Goal: Information Seeking & Learning: Learn about a topic

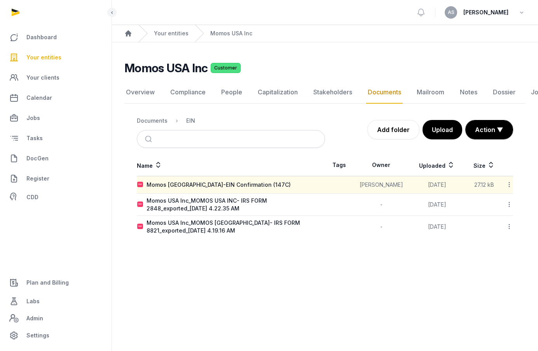
click at [51, 58] on span "Your entities" at bounding box center [43, 57] width 35 height 9
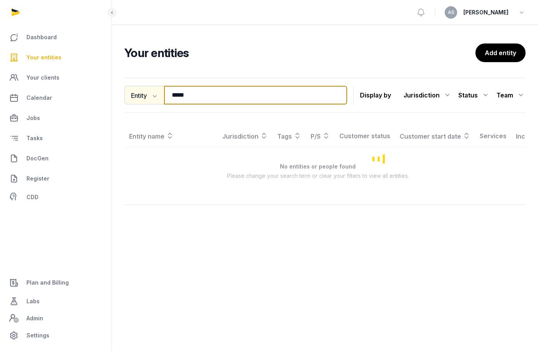
drag, startPoint x: 200, startPoint y: 98, endPoint x: 157, endPoint y: 98, distance: 42.7
click at [158, 98] on div "Entity Entity People Tags Services ***** Search" at bounding box center [235, 95] width 223 height 19
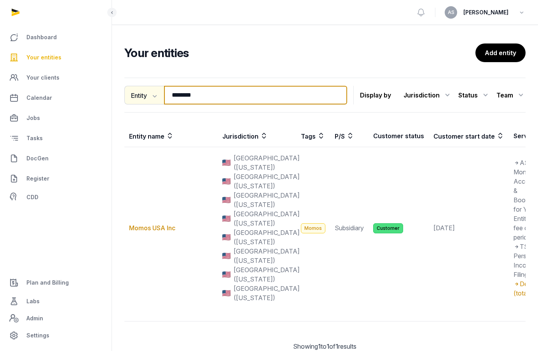
type input "********"
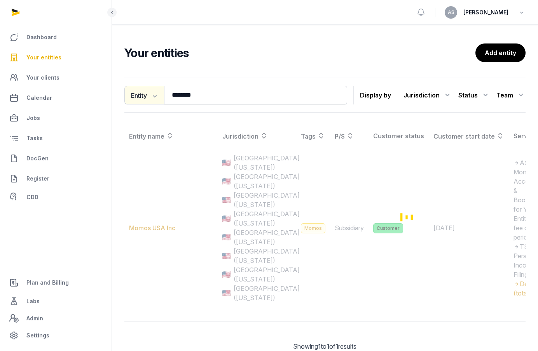
click at [157, 98] on icon "button" at bounding box center [154, 96] width 8 height 8
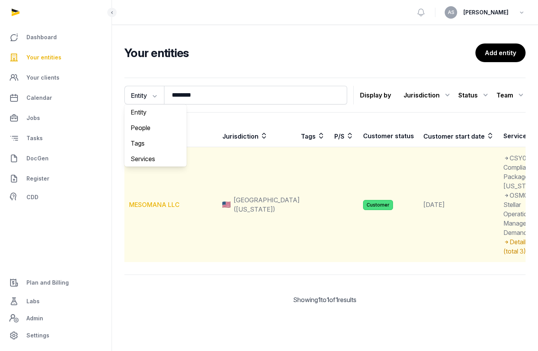
click at [161, 209] on link "MESOMANA LLC" at bounding box center [154, 205] width 51 height 8
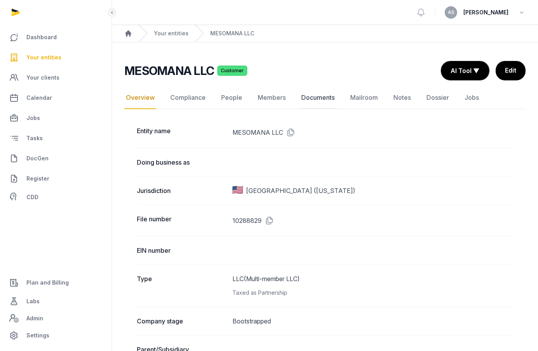
click at [317, 96] on link "Documents" at bounding box center [318, 98] width 37 height 23
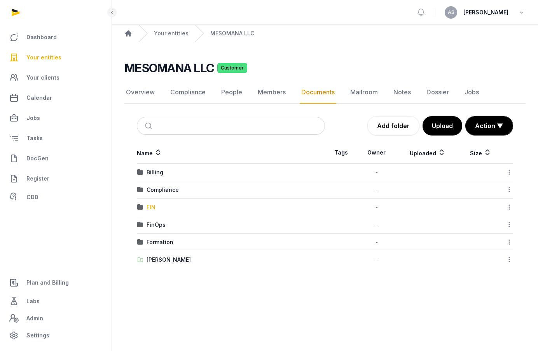
click at [150, 205] on div "EIN" at bounding box center [150, 208] width 9 height 8
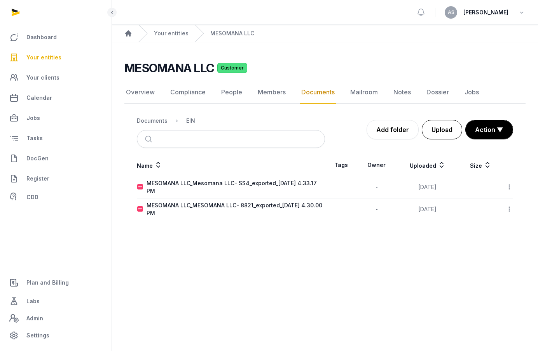
click at [446, 125] on button "Upload" at bounding box center [442, 129] width 40 height 19
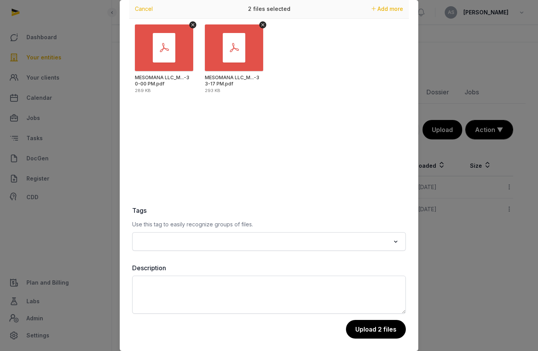
scroll to position [29, 0]
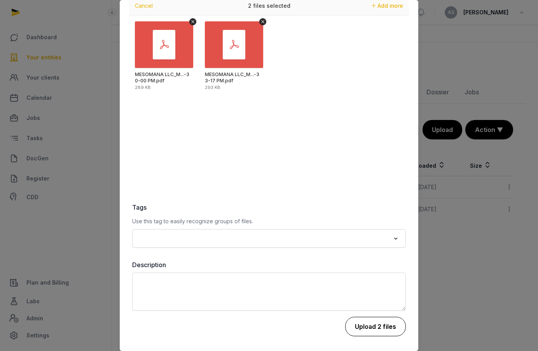
click at [368, 326] on button "Upload 2 files" at bounding box center [375, 326] width 61 height 19
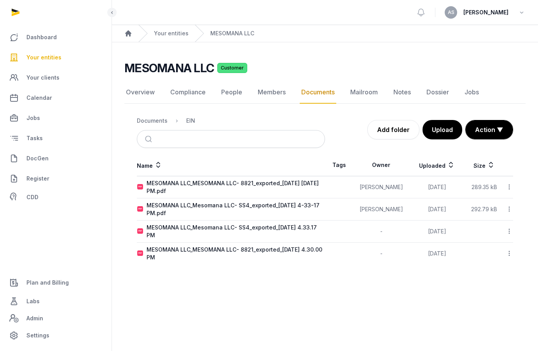
click at [508, 184] on icon at bounding box center [509, 187] width 7 height 8
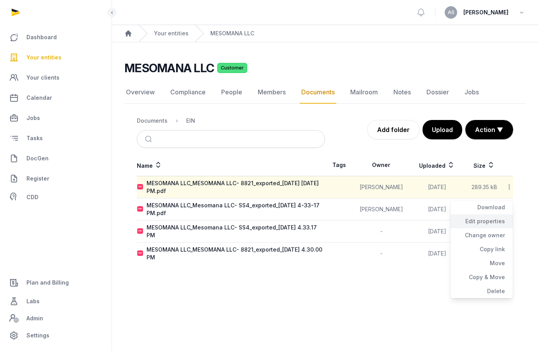
click at [487, 228] on div "Edit properties" at bounding box center [481, 235] width 62 height 14
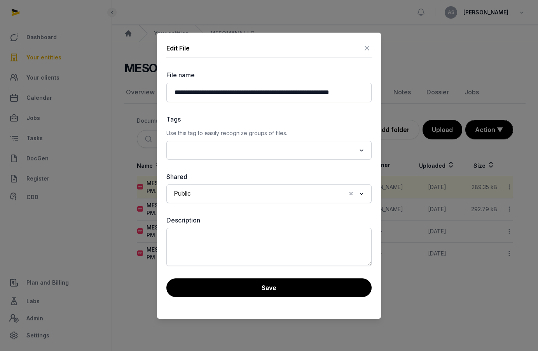
scroll to position [0, 48]
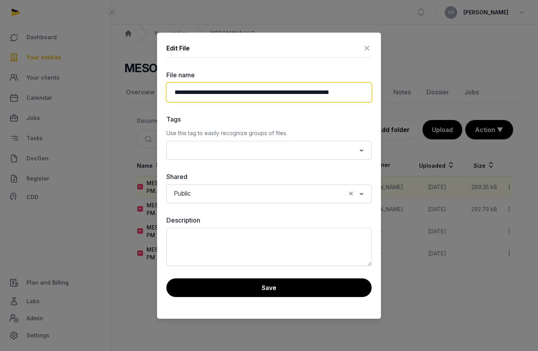
drag, startPoint x: 352, startPoint y: 91, endPoint x: 249, endPoint y: 92, distance: 102.6
click at [249, 92] on input "**********" at bounding box center [268, 92] width 205 height 19
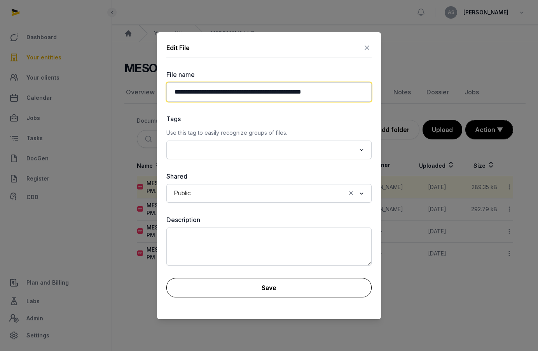
type input "**********"
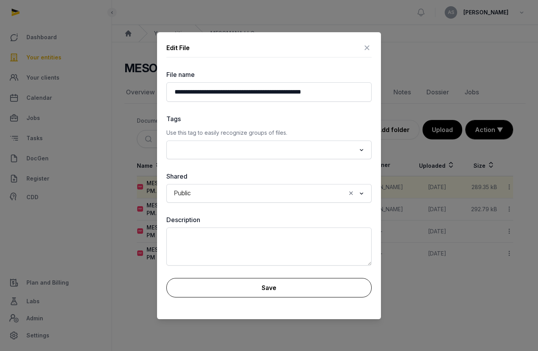
click at [253, 284] on button "Save" at bounding box center [268, 287] width 205 height 19
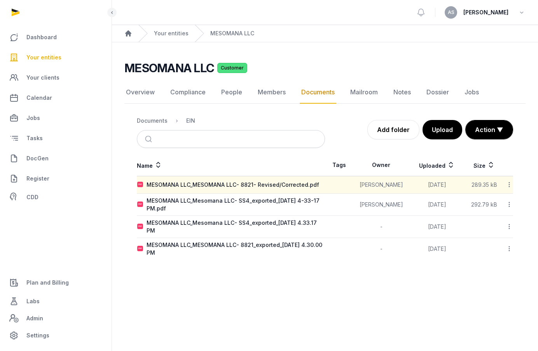
click at [507, 203] on icon at bounding box center [509, 205] width 7 height 8
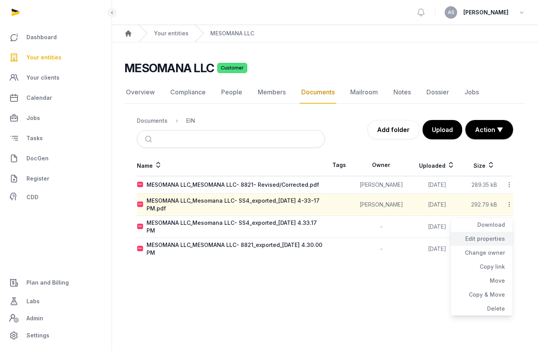
click at [493, 246] on div "Edit properties" at bounding box center [481, 253] width 62 height 14
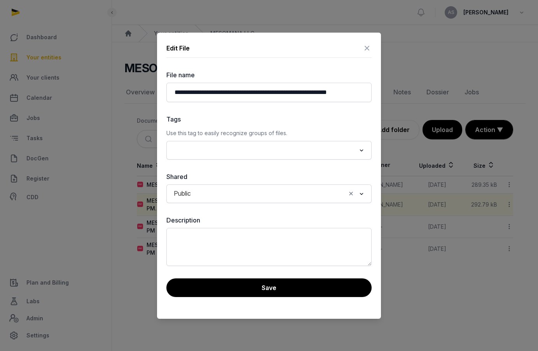
scroll to position [0, 40]
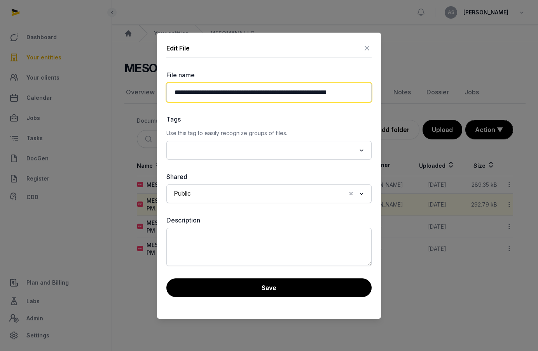
drag, startPoint x: 352, startPoint y: 91, endPoint x: 238, endPoint y: 94, distance: 113.9
click at [238, 94] on input "**********" at bounding box center [268, 92] width 205 height 19
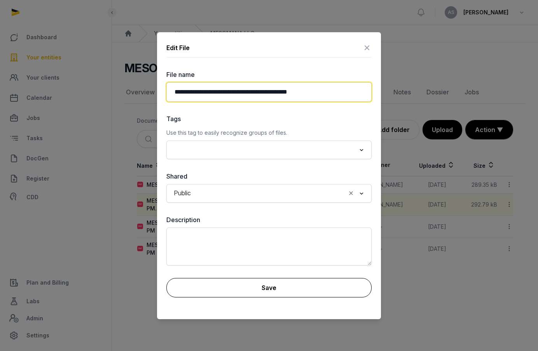
type input "**********"
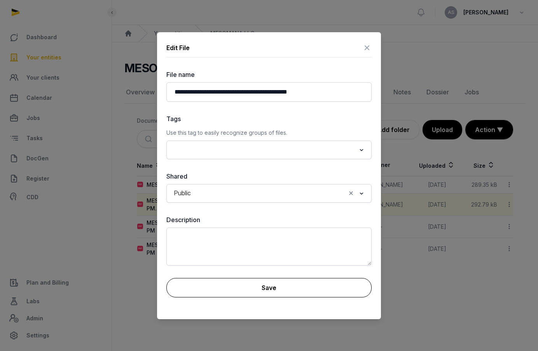
click at [258, 288] on button "Save" at bounding box center [268, 287] width 205 height 19
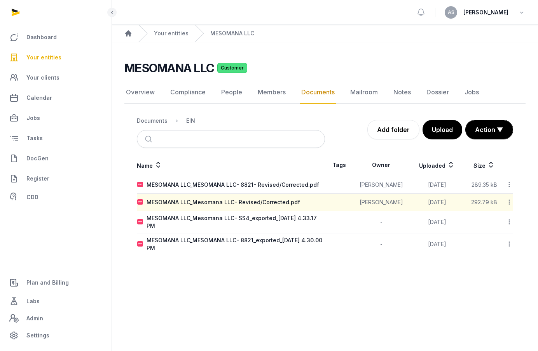
click at [50, 64] on link "Your entities" at bounding box center [55, 57] width 99 height 19
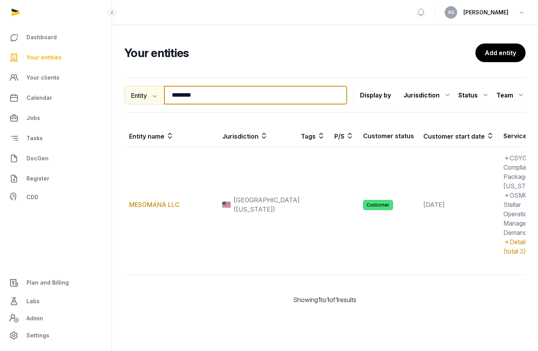
drag, startPoint x: 221, startPoint y: 98, endPoint x: 160, endPoint y: 95, distance: 61.1
click at [160, 95] on div "Entity Entity People Tags Services ******** Search" at bounding box center [235, 95] width 223 height 19
type input "*********"
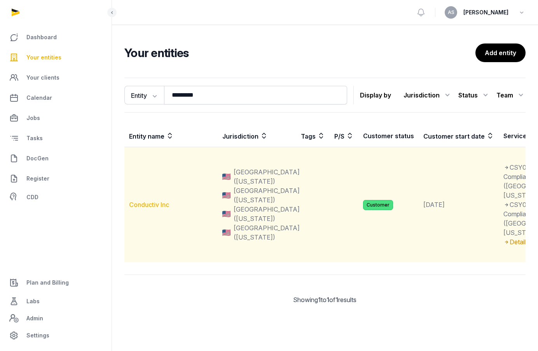
click at [158, 209] on link "Conductiv Inc" at bounding box center [149, 205] width 40 height 8
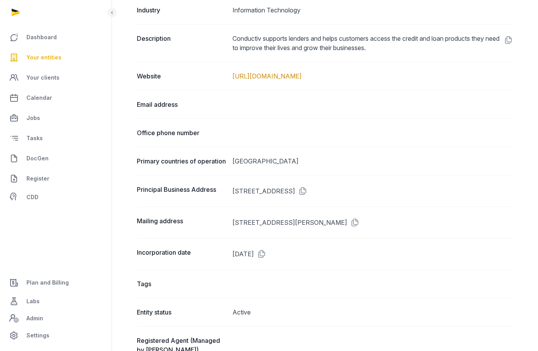
scroll to position [359, 0]
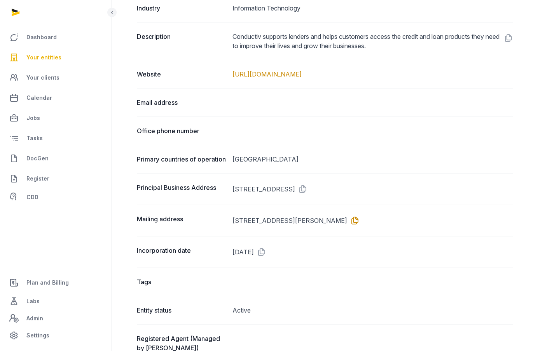
click at [359, 227] on icon at bounding box center [353, 220] width 12 height 12
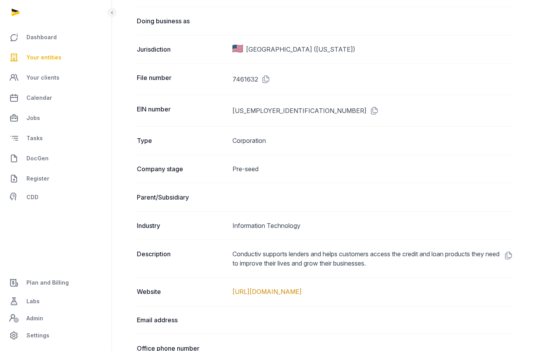
scroll to position [0, 0]
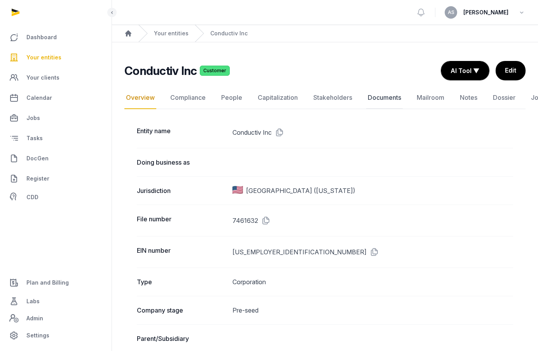
click at [379, 97] on link "Documents" at bounding box center [384, 98] width 37 height 23
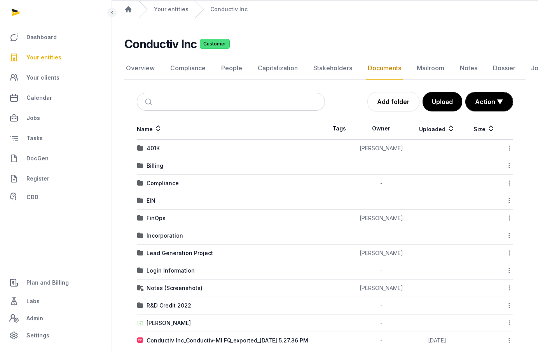
scroll to position [33, 0]
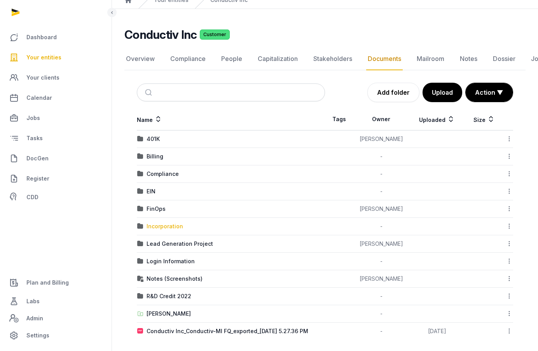
click at [174, 227] on div "Incorporation" at bounding box center [164, 227] width 37 height 8
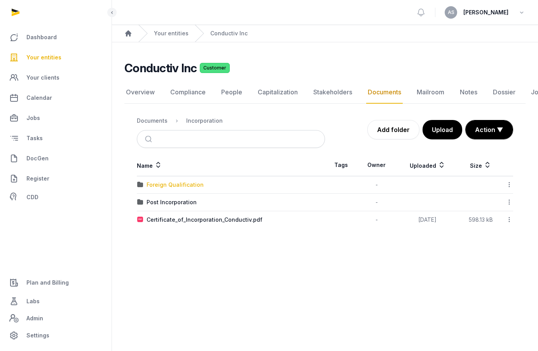
click at [175, 186] on div "Foreign Qualification" at bounding box center [174, 185] width 57 height 8
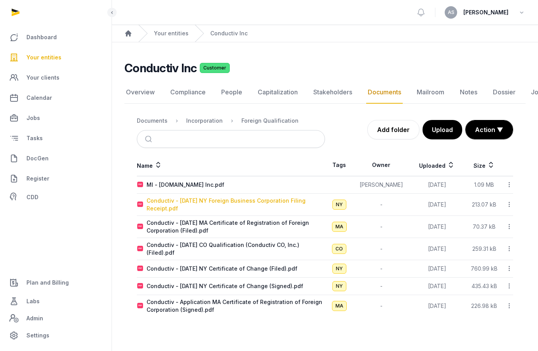
click at [232, 202] on div "Conductiv - [DATE] NY Foreign Business Corporation Filing Receipt.pdf" at bounding box center [235, 205] width 178 height 16
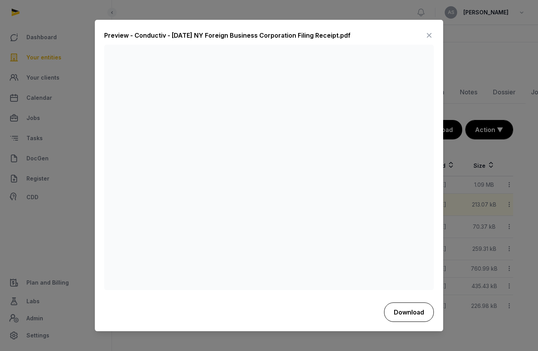
click at [403, 308] on button "Download" at bounding box center [409, 312] width 50 height 19
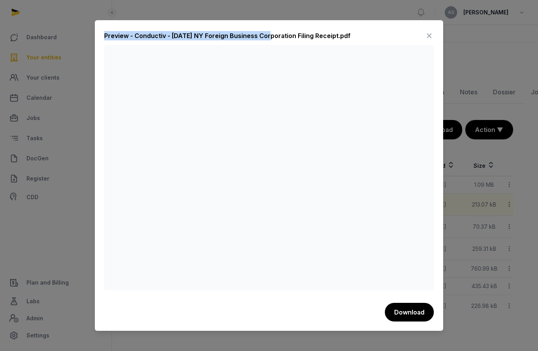
drag, startPoint x: 316, startPoint y: 25, endPoint x: 270, endPoint y: 35, distance: 47.0
click at [268, 35] on div "Preview - Conductiv - [DATE] NY Foreign Business Corporation Filing Receipt.pdf…" at bounding box center [269, 175] width 348 height 311
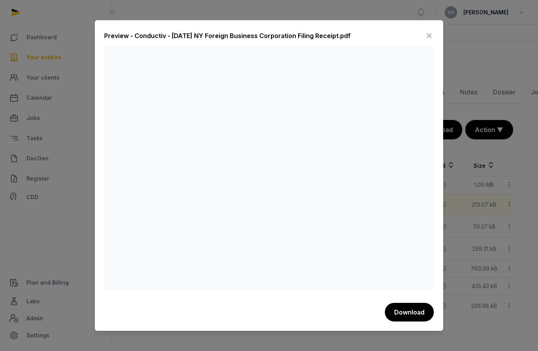
click at [429, 33] on icon at bounding box center [428, 36] width 9 height 12
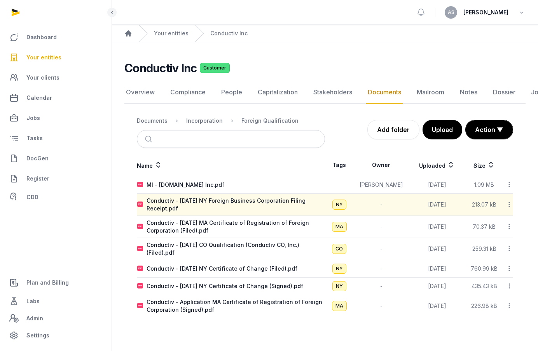
click at [54, 58] on span "Your entities" at bounding box center [43, 57] width 35 height 9
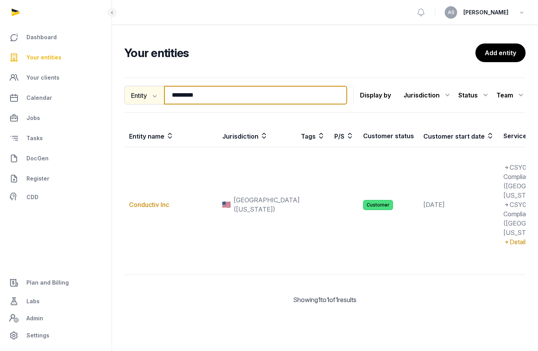
drag, startPoint x: 213, startPoint y: 92, endPoint x: 147, endPoint y: 90, distance: 65.3
click at [148, 91] on div "Entity Entity People Tags Services ********* Search" at bounding box center [235, 95] width 223 height 19
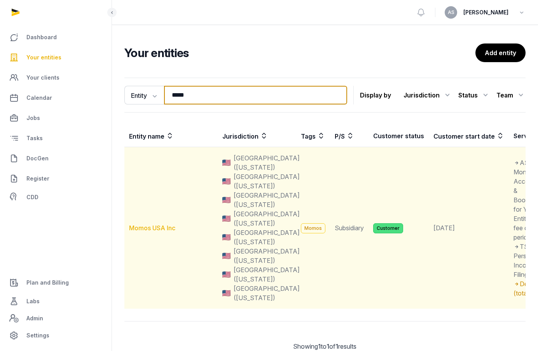
type input "*****"
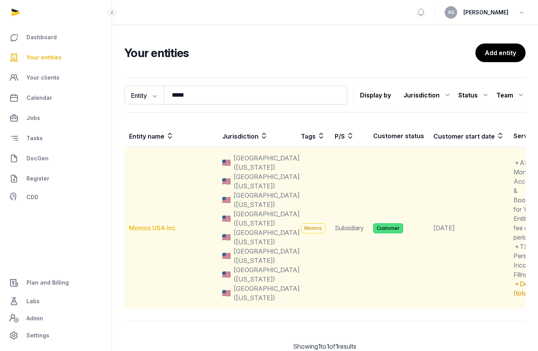
click at [157, 225] on link "Momos USA Inc" at bounding box center [152, 228] width 46 height 8
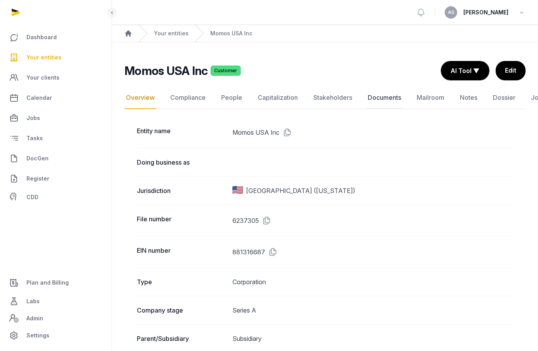
click at [384, 98] on link "Documents" at bounding box center [384, 98] width 37 height 23
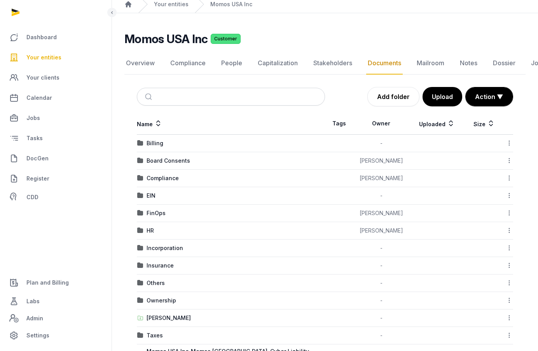
scroll to position [30, 0]
click at [161, 267] on div "Insurance" at bounding box center [159, 266] width 27 height 8
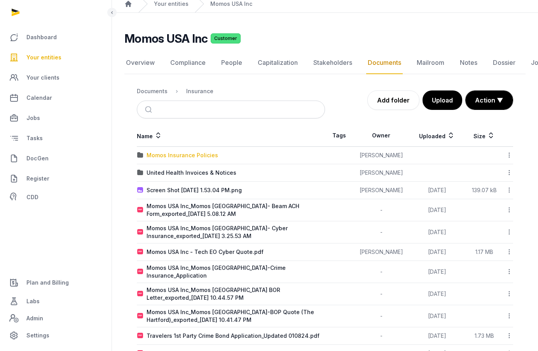
click at [191, 155] on div "Momos Insurance Policies" at bounding box center [181, 156] width 71 height 8
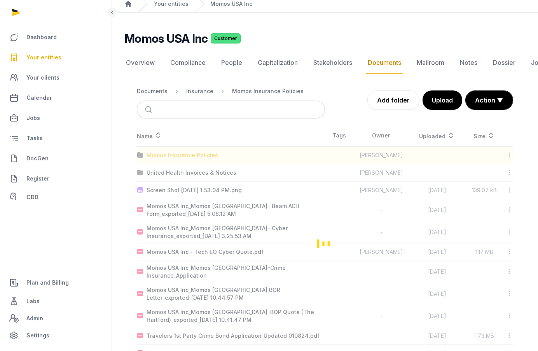
scroll to position [13, 0]
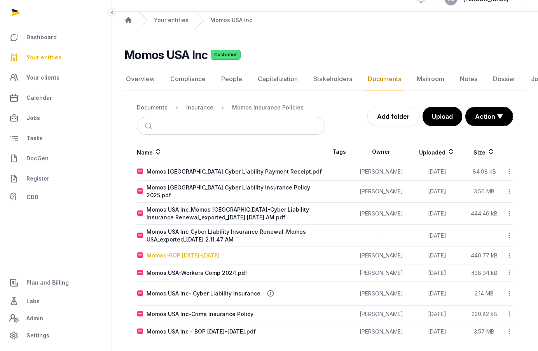
click at [197, 252] on div "Momos-BOP [DATE]-[DATE]" at bounding box center [182, 256] width 73 height 8
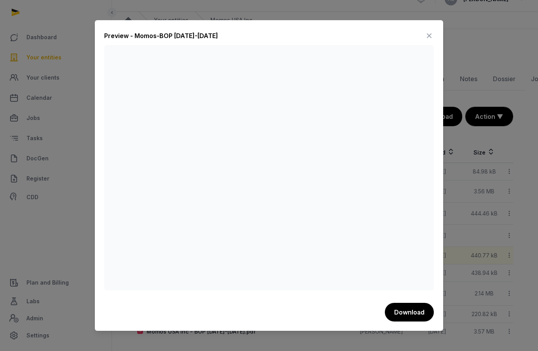
click at [428, 37] on icon at bounding box center [428, 36] width 9 height 12
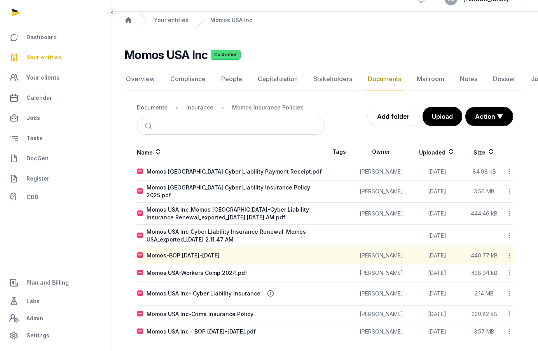
click at [43, 57] on span "Your entities" at bounding box center [43, 57] width 35 height 9
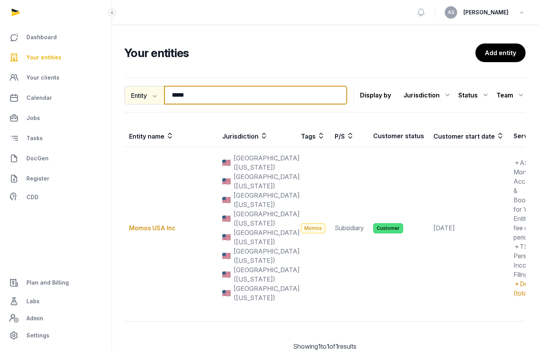
drag, startPoint x: 204, startPoint y: 92, endPoint x: 154, endPoint y: 93, distance: 50.1
click at [154, 93] on div "Entity Entity People Tags Services ***** Search" at bounding box center [235, 95] width 223 height 19
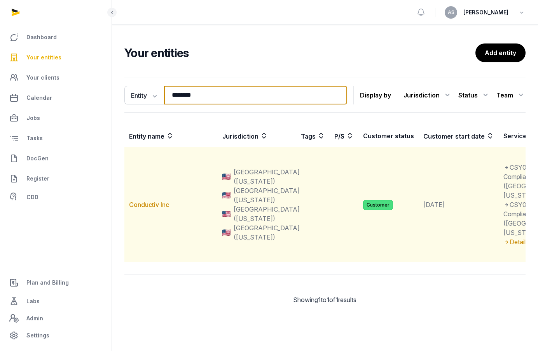
type input "********"
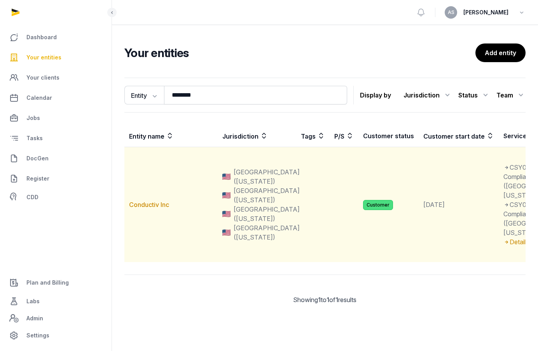
click at [145, 231] on td "Conductiv Inc" at bounding box center [170, 204] width 93 height 115
click at [145, 209] on link "Conductiv Inc" at bounding box center [149, 205] width 40 height 8
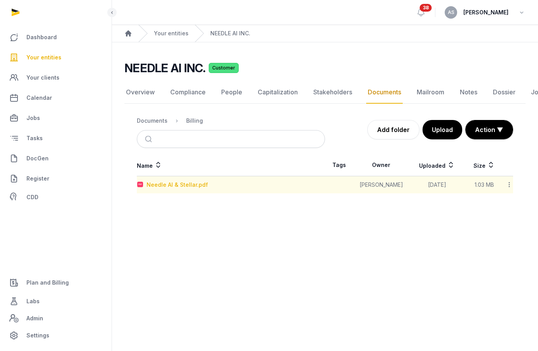
click at [176, 182] on div "Needle AI & Stellar.pdf" at bounding box center [176, 185] width 61 height 8
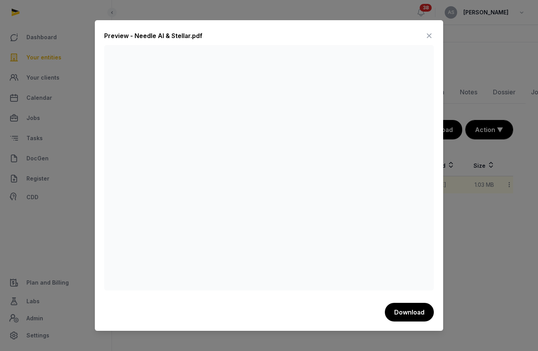
click at [428, 33] on icon at bounding box center [428, 36] width 9 height 12
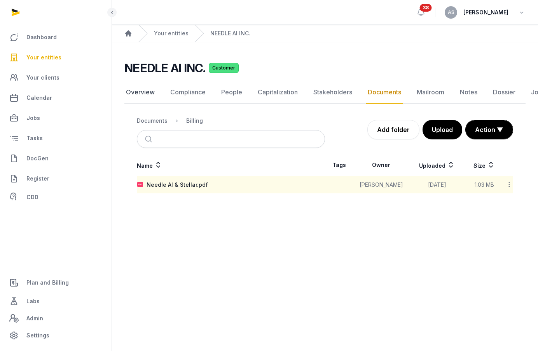
click at [143, 94] on link "Overview" at bounding box center [140, 92] width 32 height 23
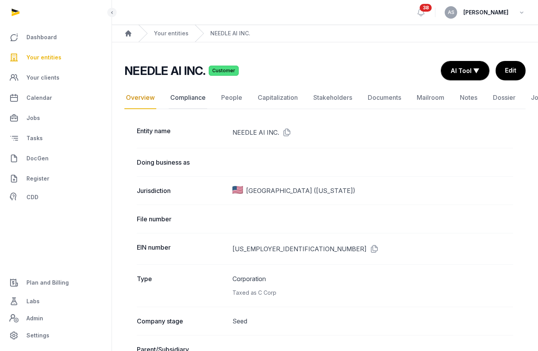
click at [194, 98] on link "Compliance" at bounding box center [188, 98] width 38 height 23
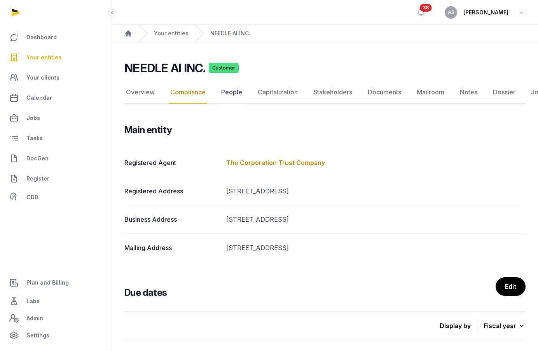
click at [230, 91] on link "People" at bounding box center [232, 92] width 24 height 23
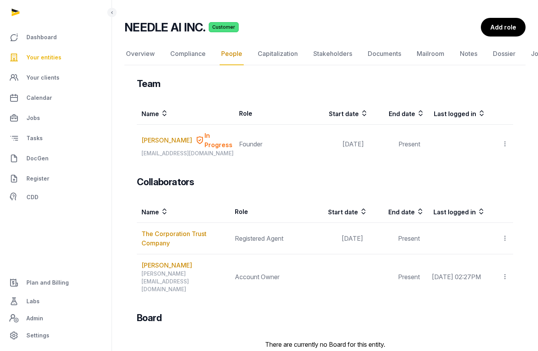
scroll to position [99, 0]
